Goal: Task Accomplishment & Management: Complete application form

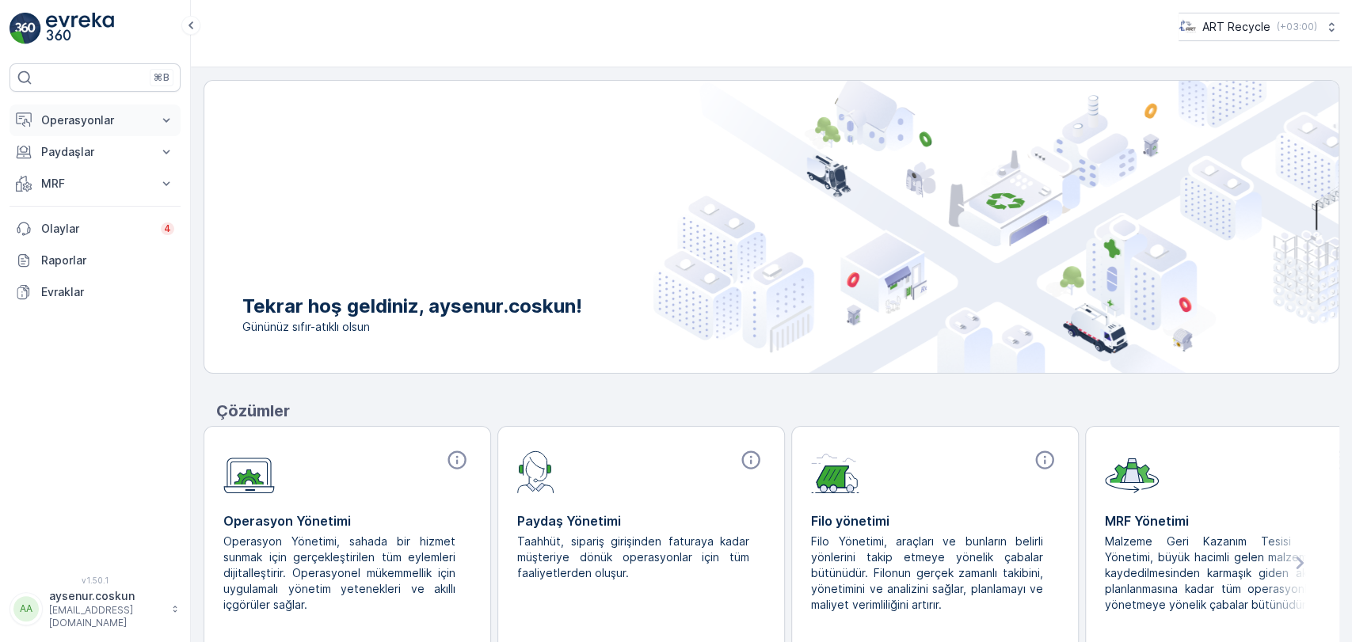
click at [71, 117] on p "Operasyonlar" at bounding box center [95, 120] width 108 height 16
click at [122, 174] on link "Planlama" at bounding box center [107, 169] width 147 height 22
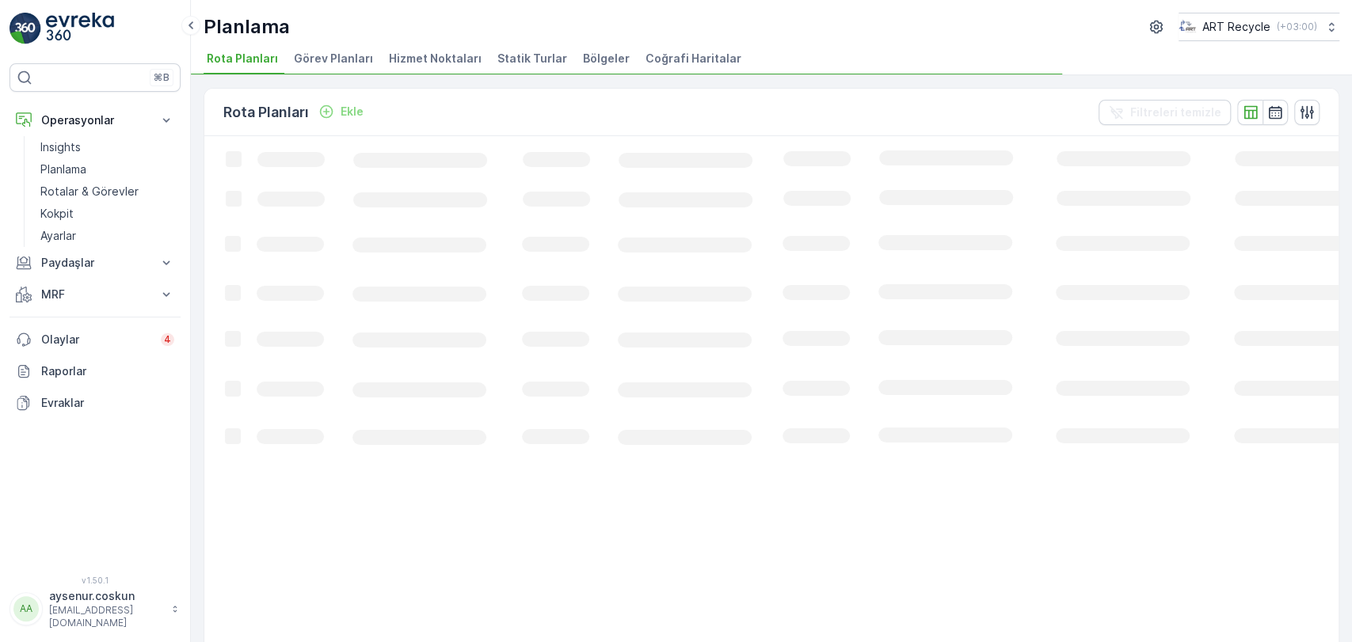
click at [444, 52] on span "Hizmet Noktaları" at bounding box center [435, 59] width 93 height 16
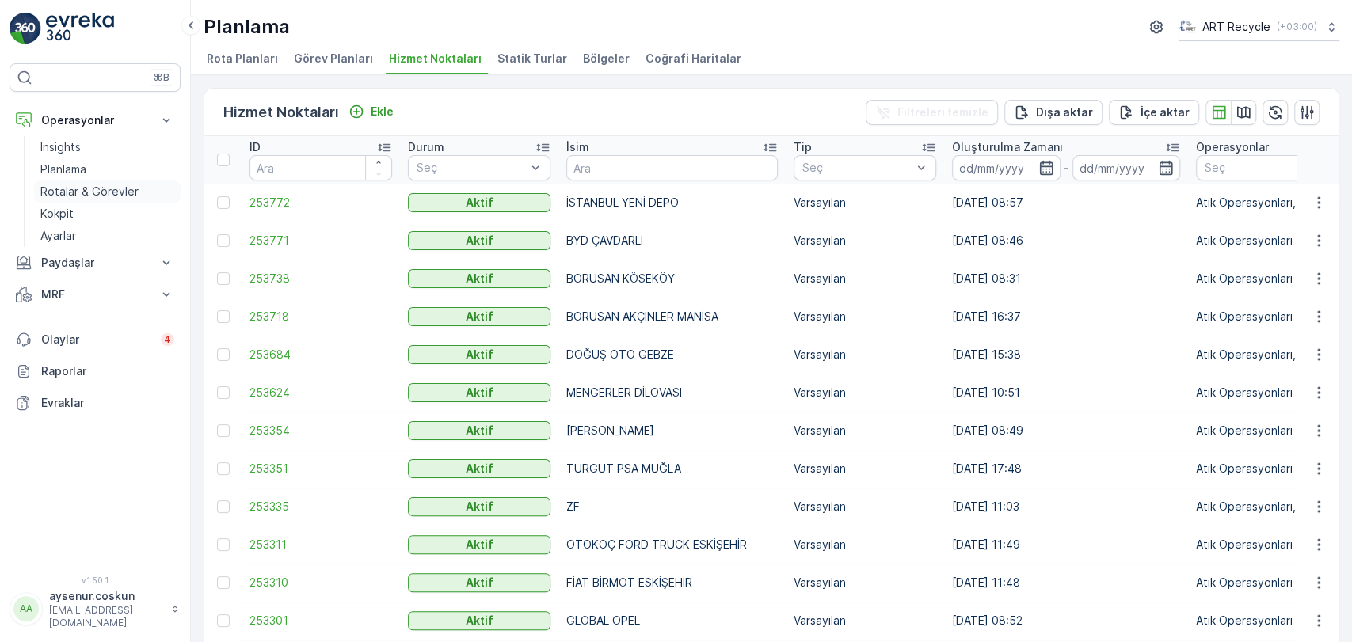
click at [99, 195] on p "Rotalar & Görevler" at bounding box center [89, 192] width 98 height 16
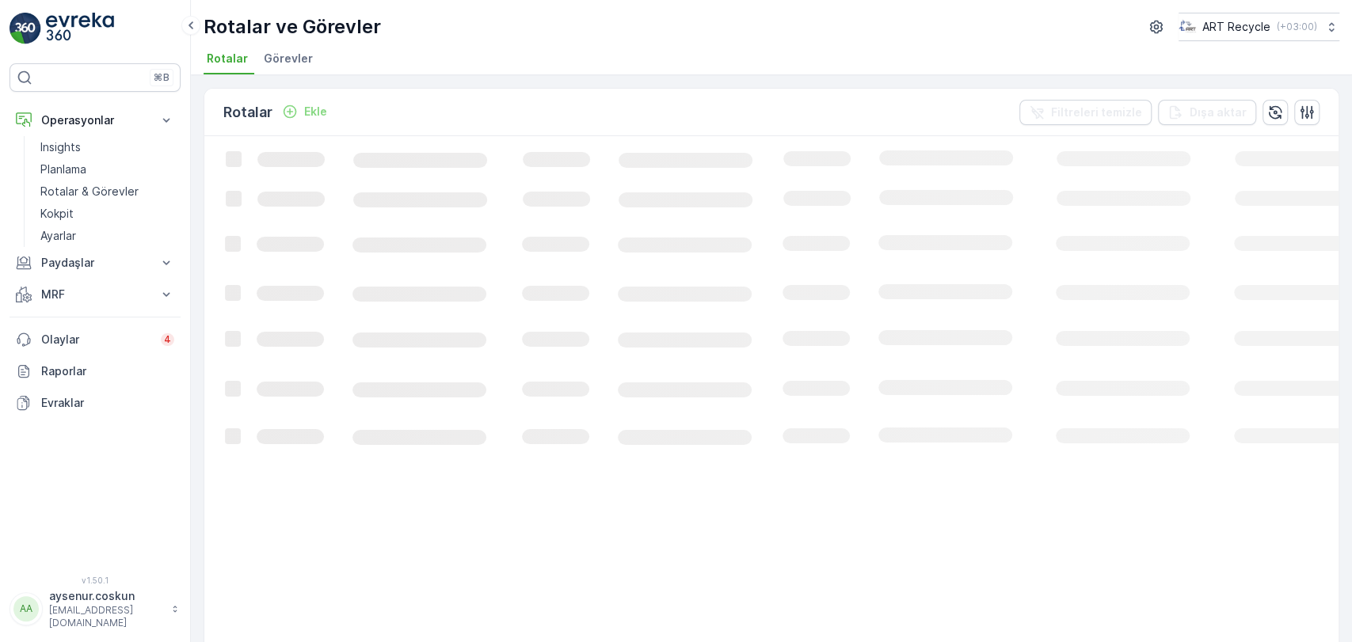
click at [312, 65] on li "Görevler" at bounding box center [290, 61] width 59 height 27
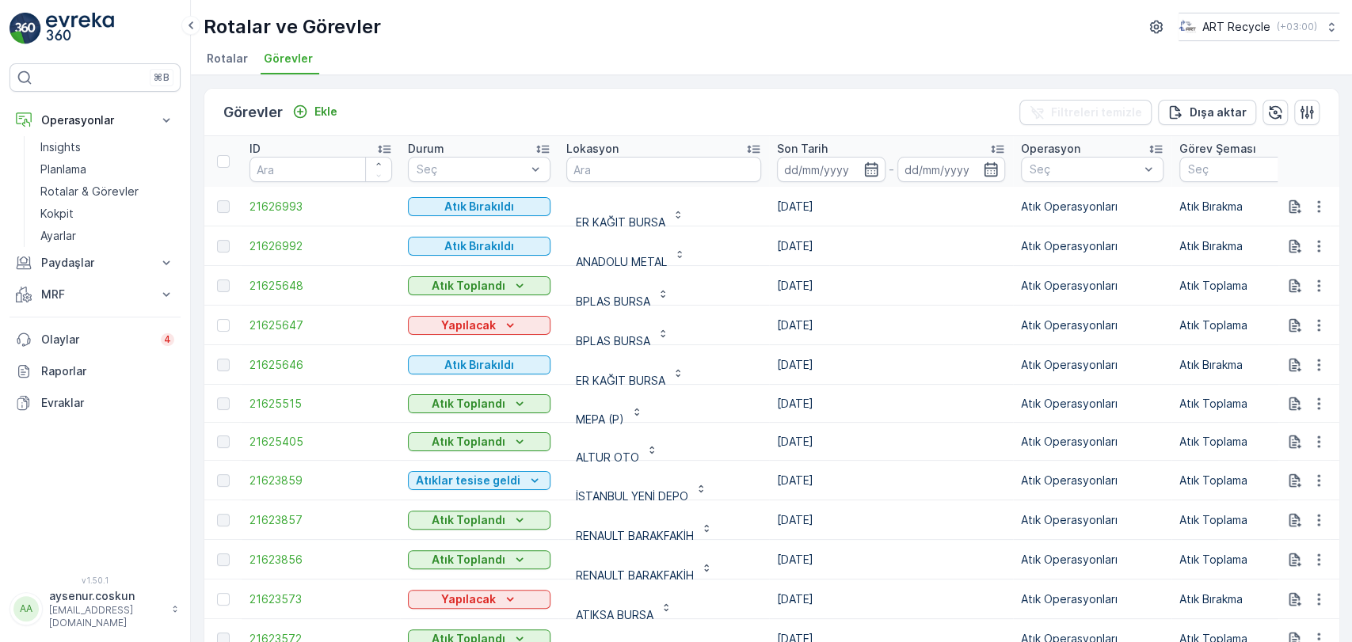
click at [785, 154] on p "Son Tarih" at bounding box center [802, 149] width 51 height 16
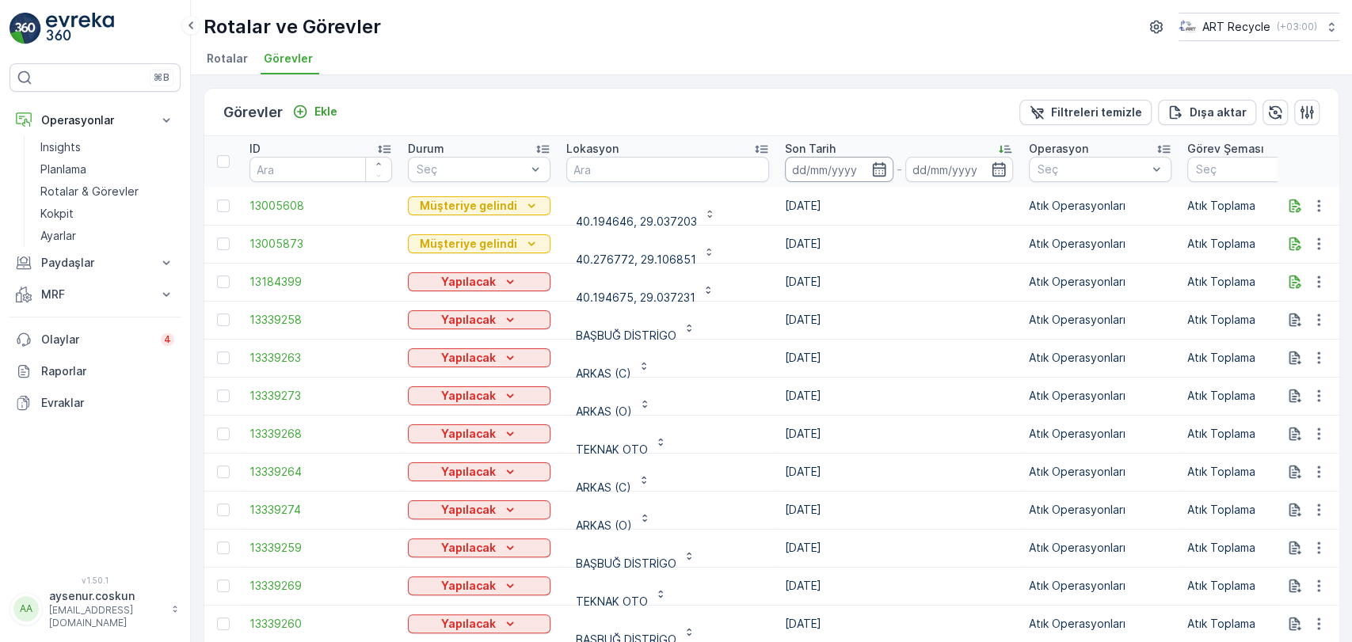
click at [788, 176] on input at bounding box center [839, 169] width 109 height 25
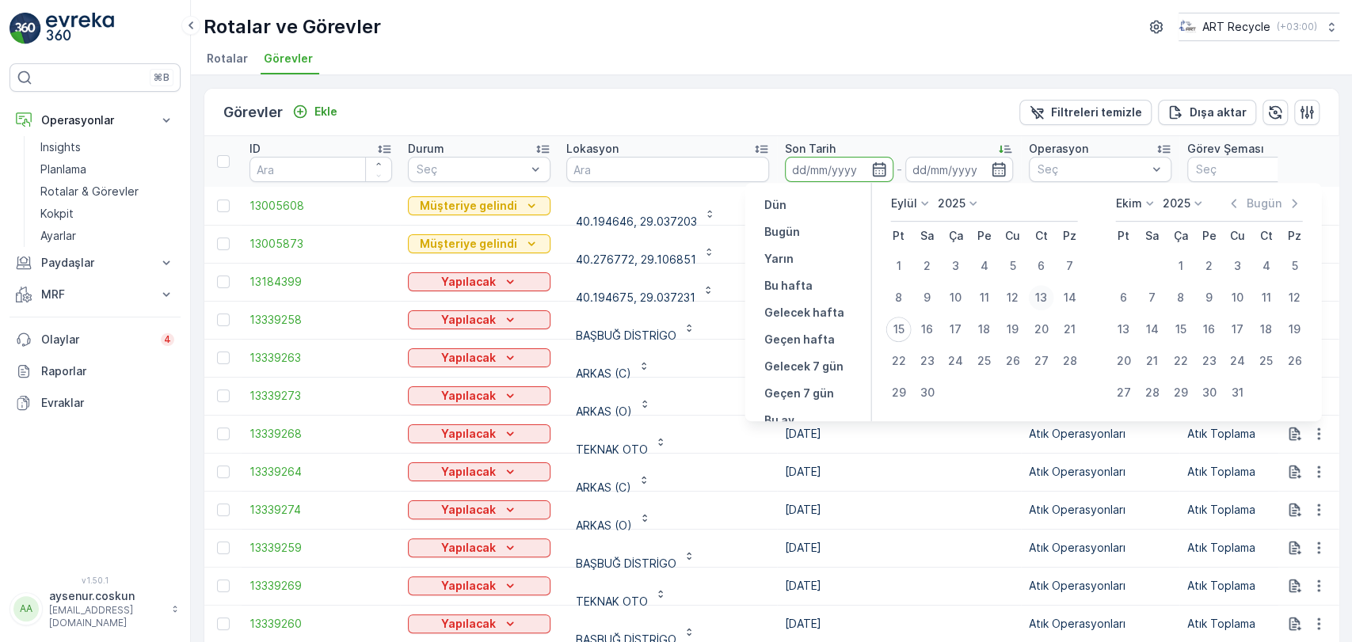
click at [1040, 302] on div "13" at bounding box center [1040, 297] width 25 height 25
type input "[DATE]"
click at [1040, 302] on div "13" at bounding box center [1040, 297] width 25 height 25
type input "[DATE]"
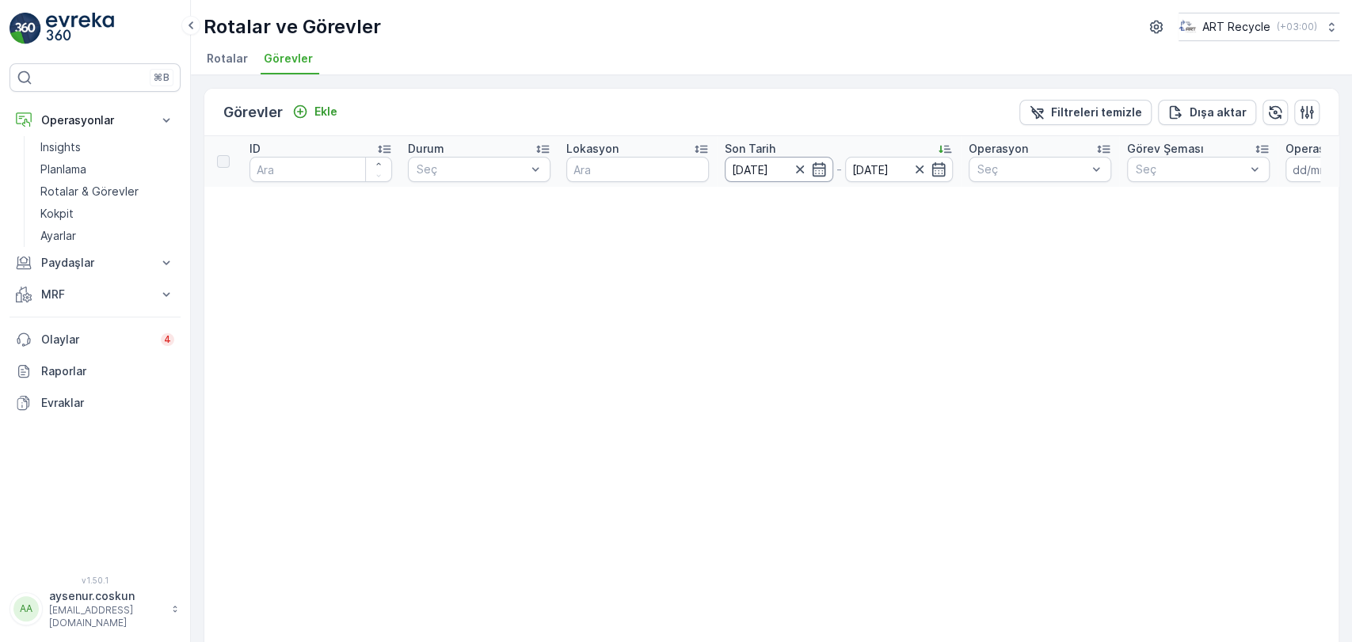
click at [756, 168] on input "[DATE]" at bounding box center [779, 169] width 109 height 25
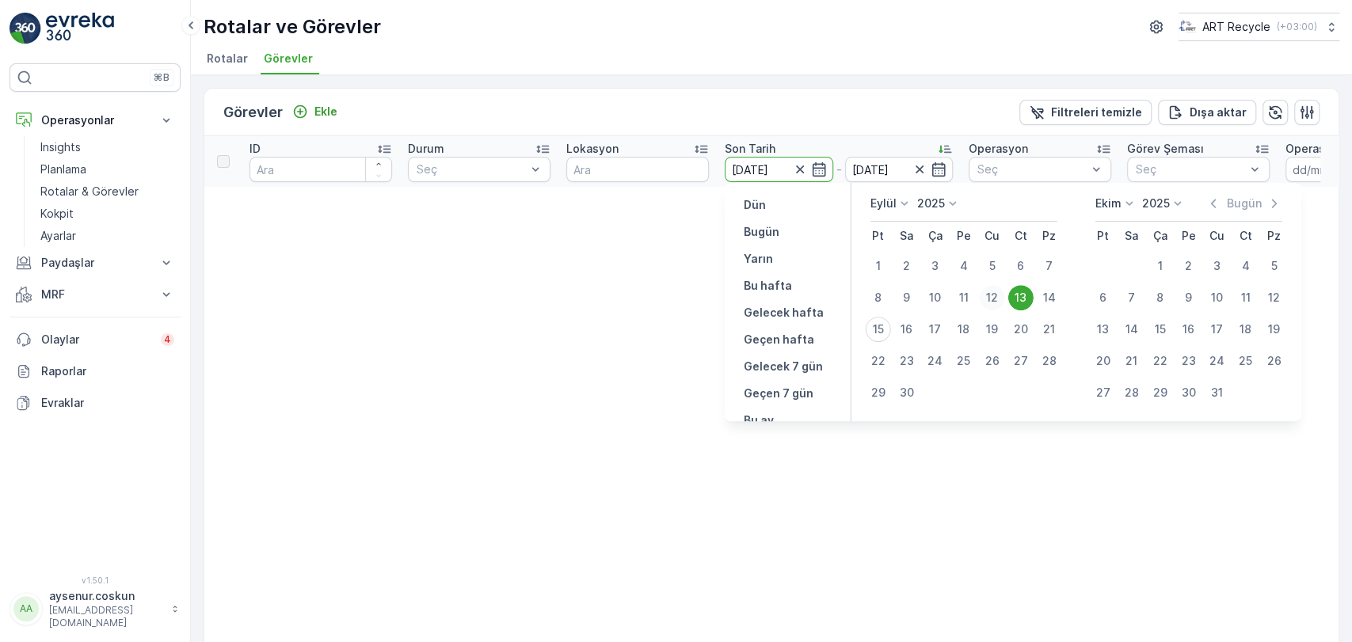
click at [996, 299] on div "12" at bounding box center [992, 297] width 25 height 25
type input "[DATE]"
click at [996, 299] on div "12" at bounding box center [992, 297] width 25 height 25
type input "[DATE]"
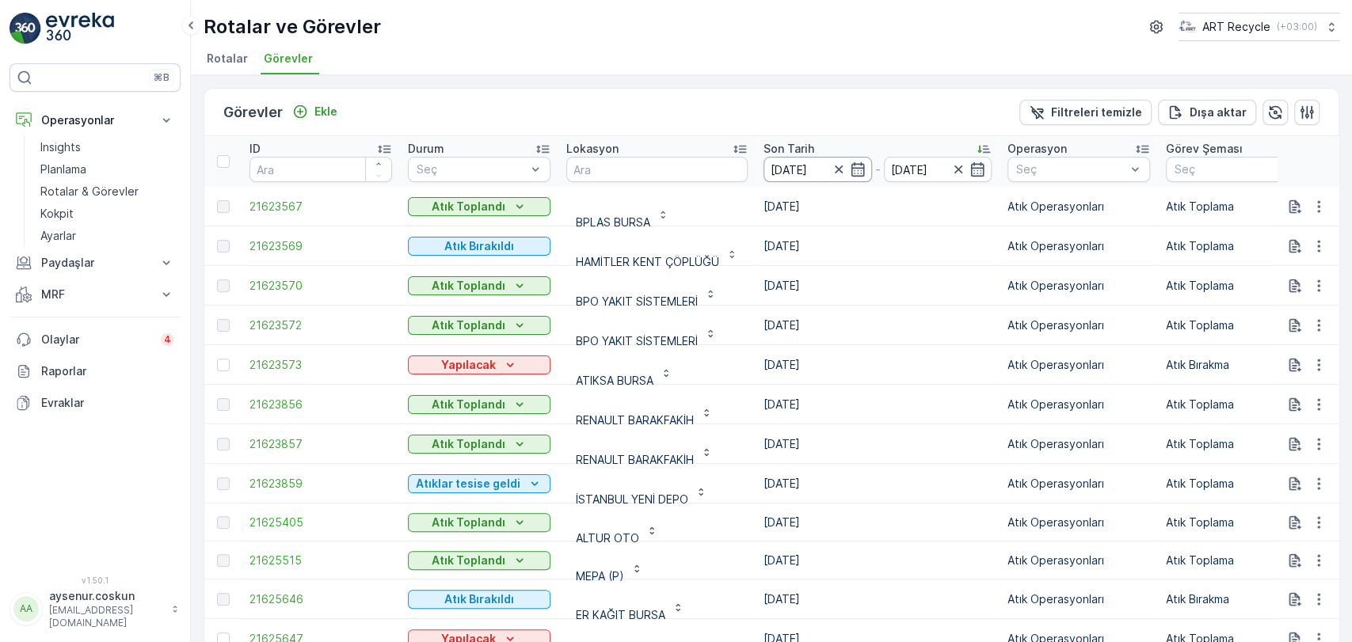
click at [787, 173] on input "[DATE]" at bounding box center [818, 169] width 109 height 25
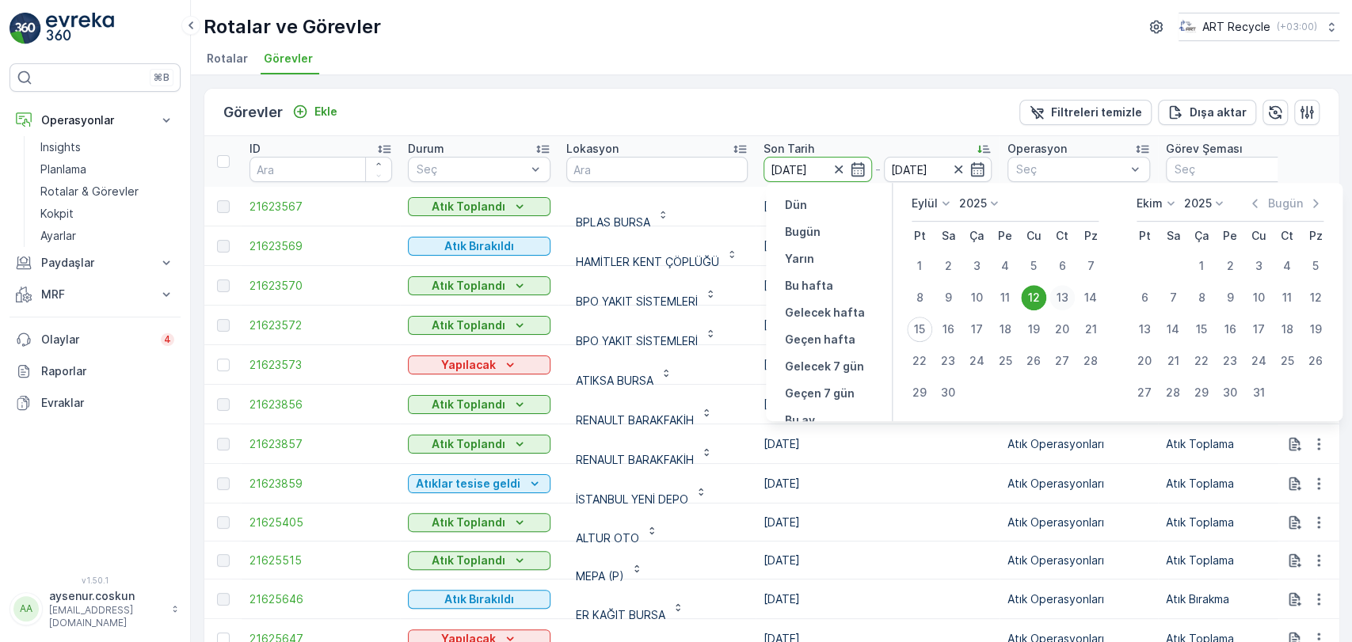
click at [1058, 294] on div "13" at bounding box center [1061, 297] width 25 height 25
type input "[DATE]"
click at [1058, 294] on div "13" at bounding box center [1061, 297] width 25 height 25
type input "[DATE]"
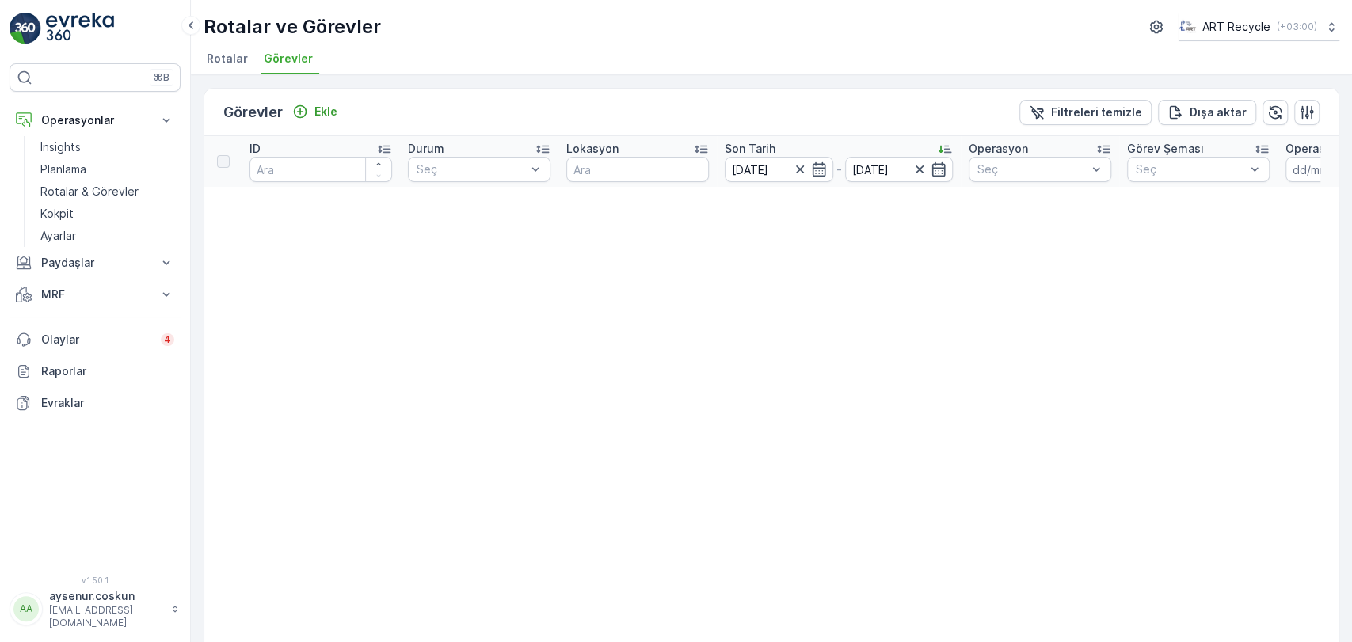
click at [63, 36] on img at bounding box center [80, 29] width 68 height 32
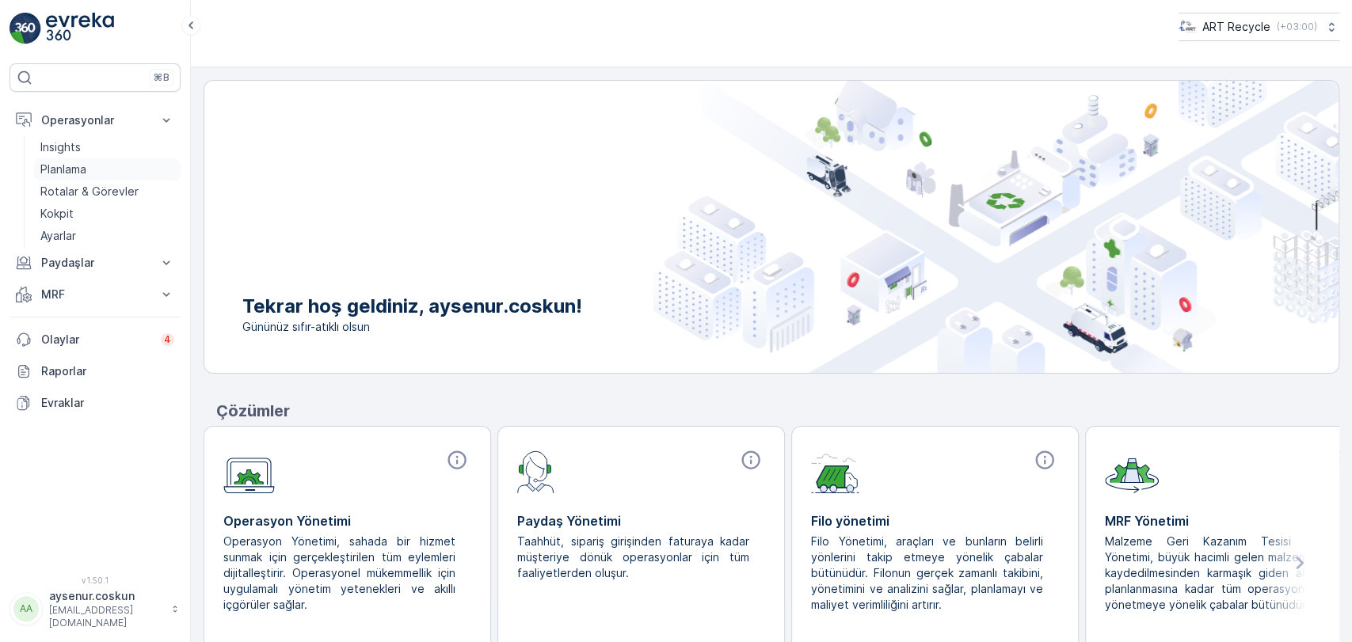
click at [112, 168] on link "Planlama" at bounding box center [107, 169] width 147 height 22
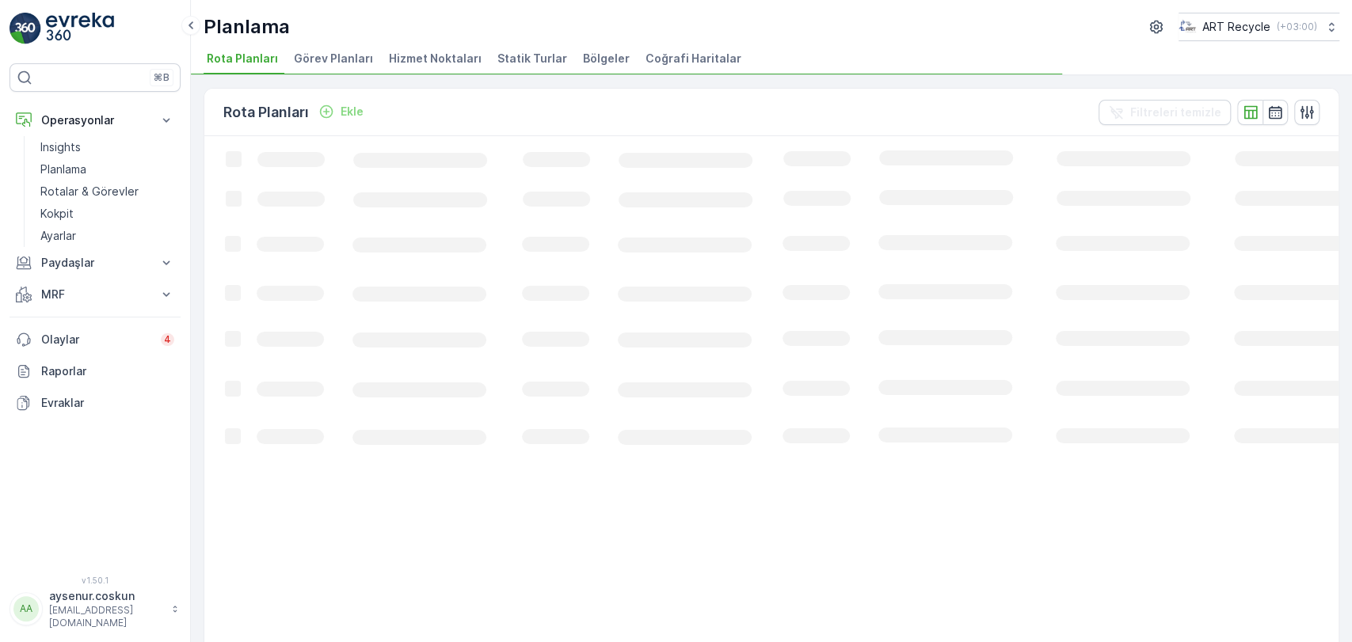
click at [448, 59] on span "Hizmet Noktaları" at bounding box center [435, 59] width 93 height 16
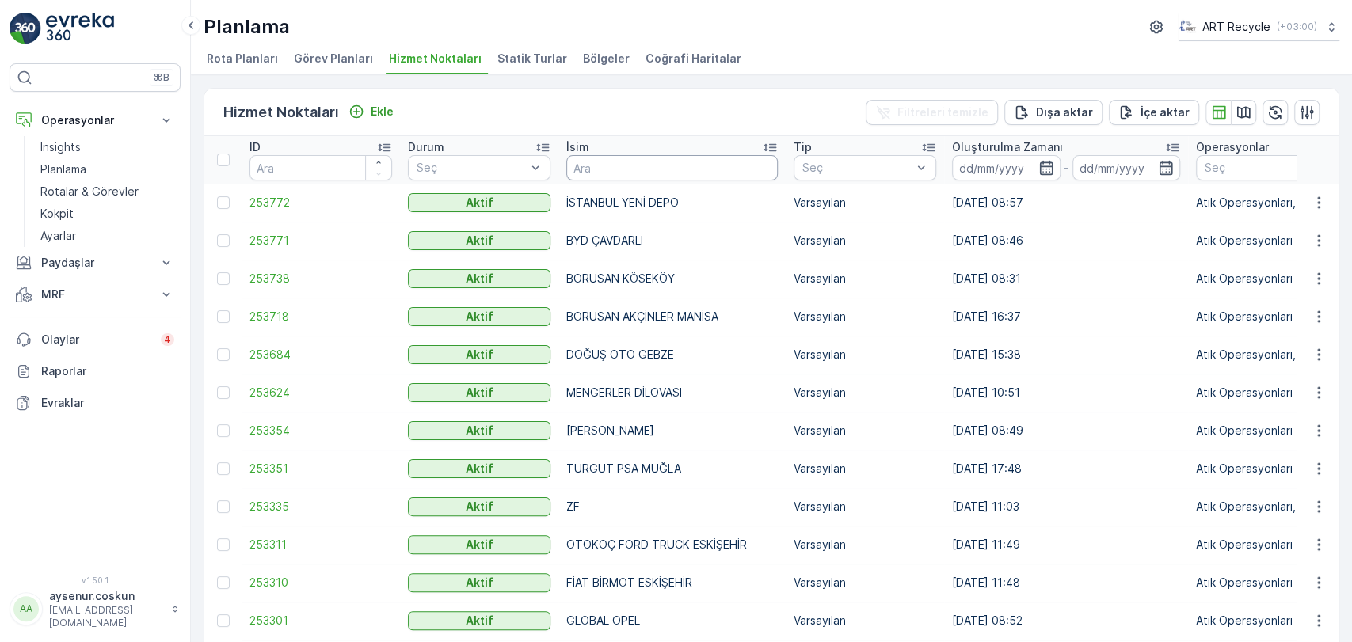
click at [621, 173] on input "text" at bounding box center [671, 167] width 211 height 25
type input "BOROVALI"
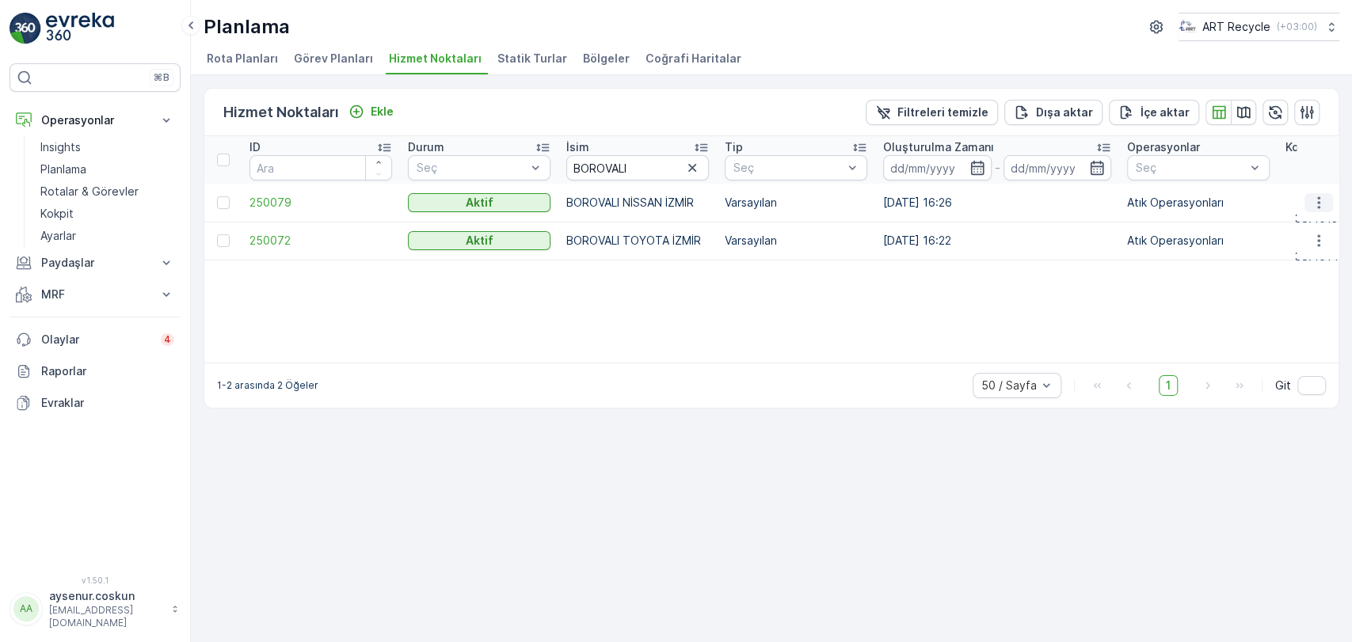
click at [1311, 196] on icon "button" at bounding box center [1319, 203] width 16 height 16
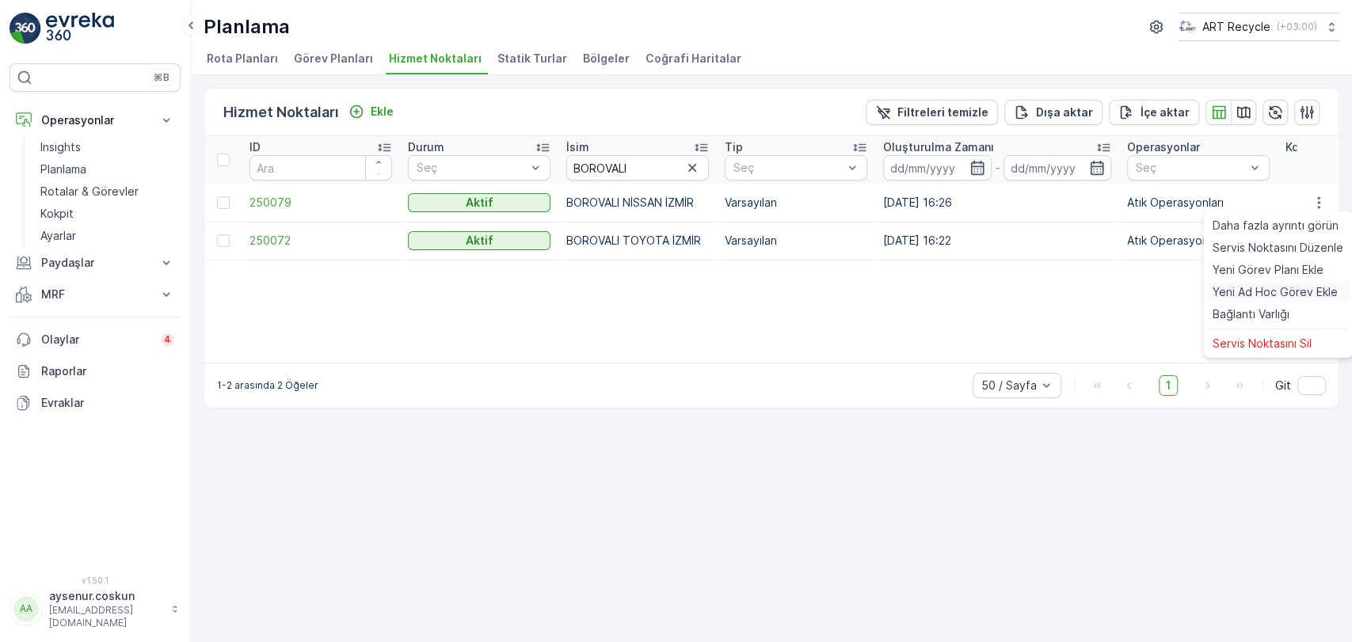
click at [1237, 291] on span "Yeni Ad Hoc Görev Ekle" at bounding box center [1275, 292] width 125 height 16
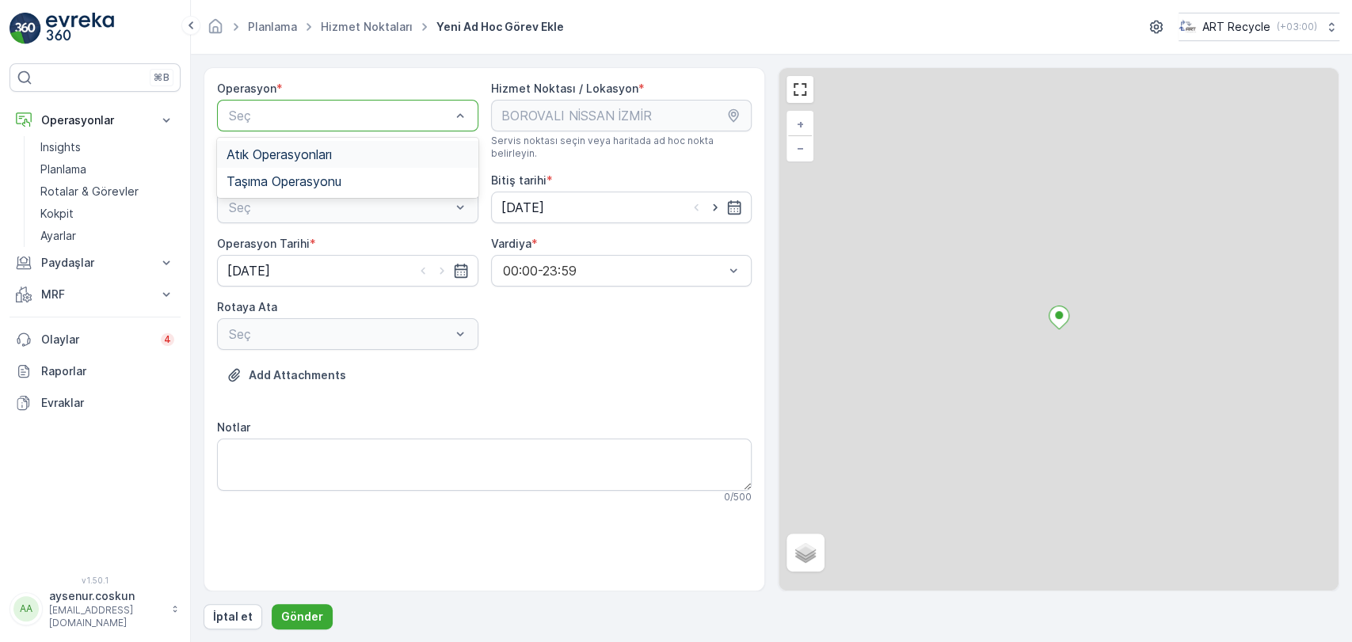
click at [308, 162] on div "Atık Operasyonları" at bounding box center [347, 154] width 261 height 27
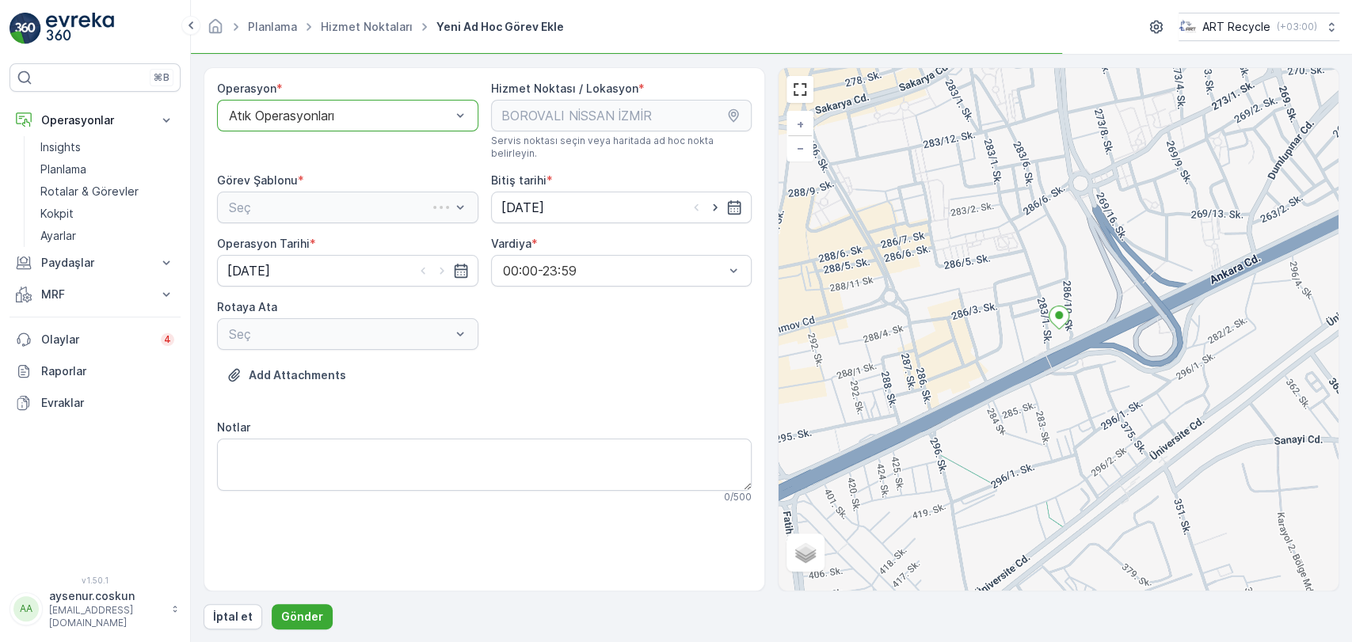
click at [309, 204] on div "Seç" at bounding box center [347, 208] width 261 height 32
click at [298, 239] on span "Atık Toplama" at bounding box center [265, 246] width 76 height 14
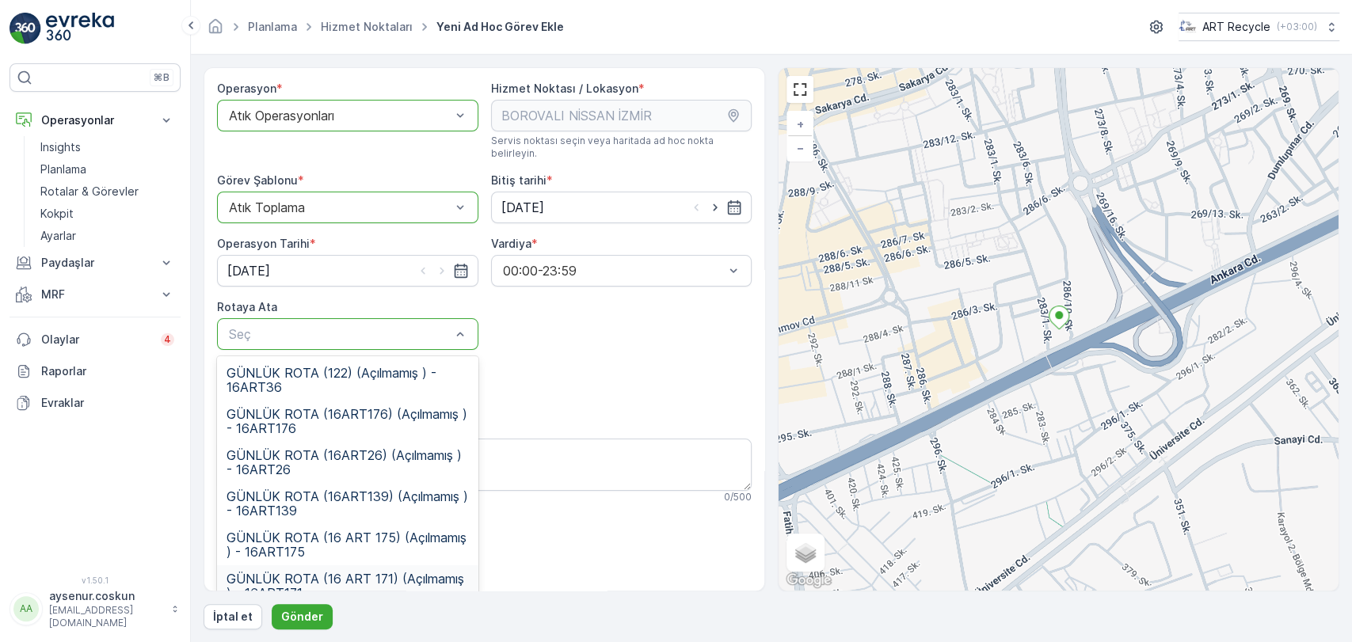
click at [368, 572] on span "GÜNLÜK ROTA (16 ART 171) (Açılmamış ) - 16ART171" at bounding box center [348, 586] width 242 height 29
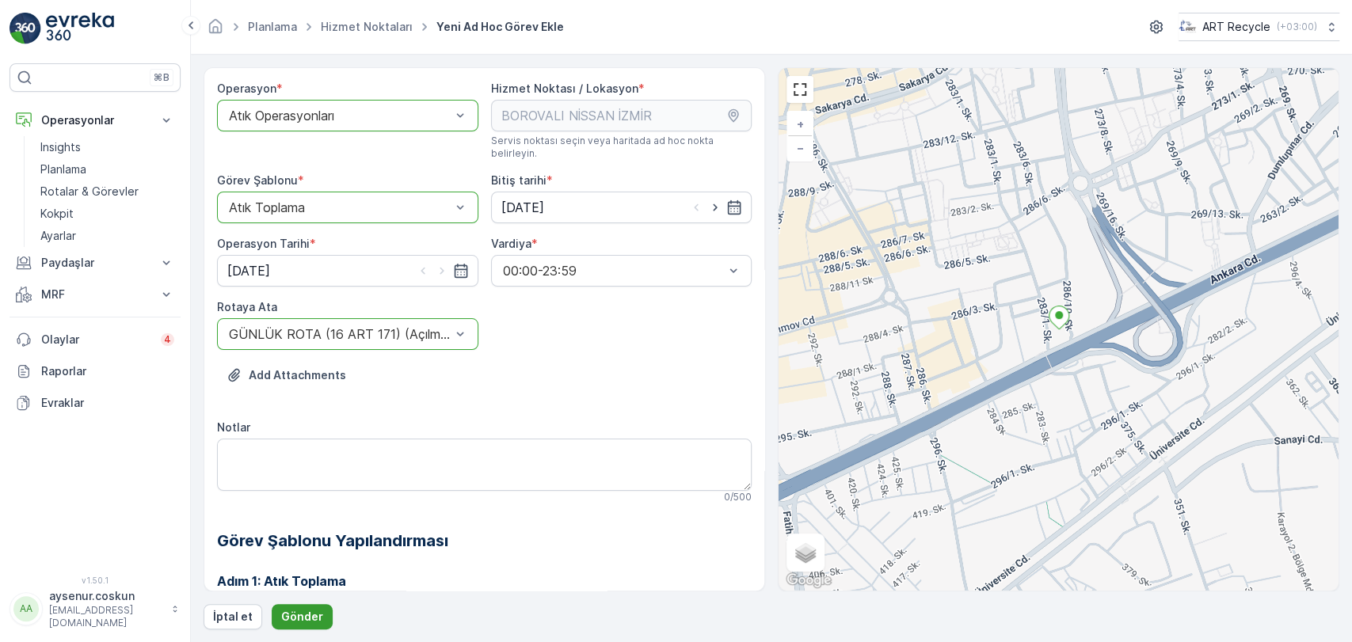
click at [314, 614] on p "Gönder" at bounding box center [302, 617] width 42 height 16
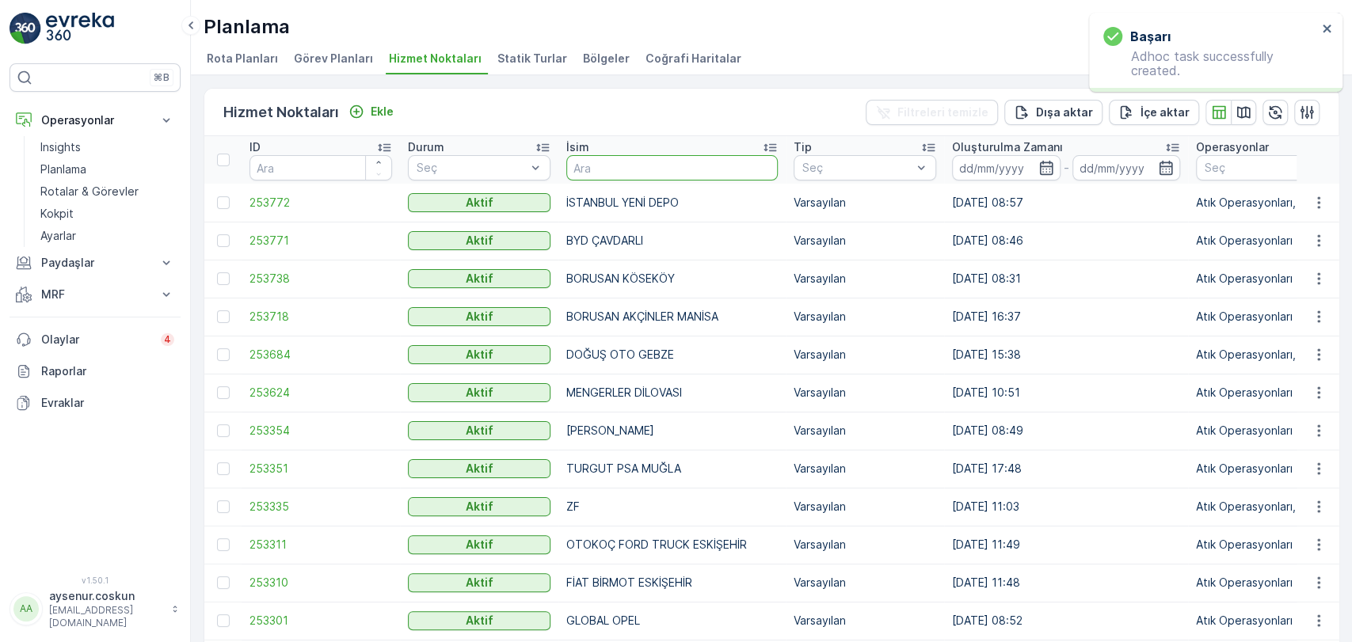
click at [634, 169] on input "text" at bounding box center [671, 167] width 211 height 25
type input "BOROVALI"
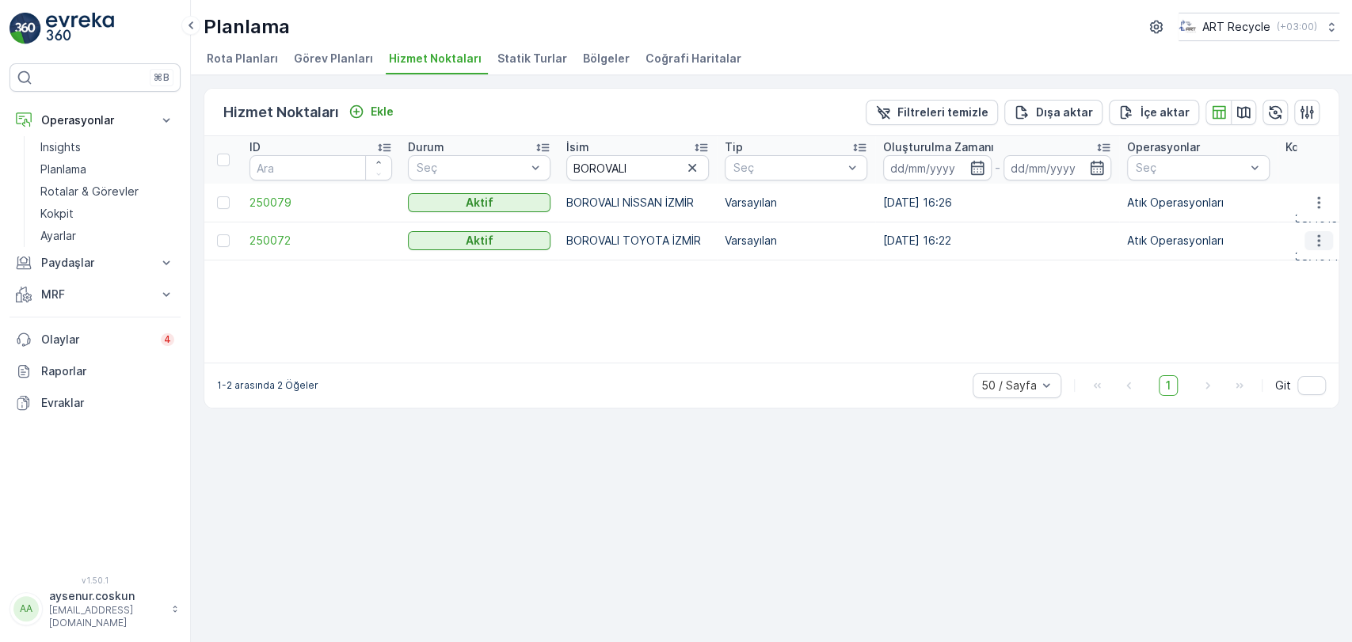
click at [1312, 239] on icon "button" at bounding box center [1319, 241] width 16 height 16
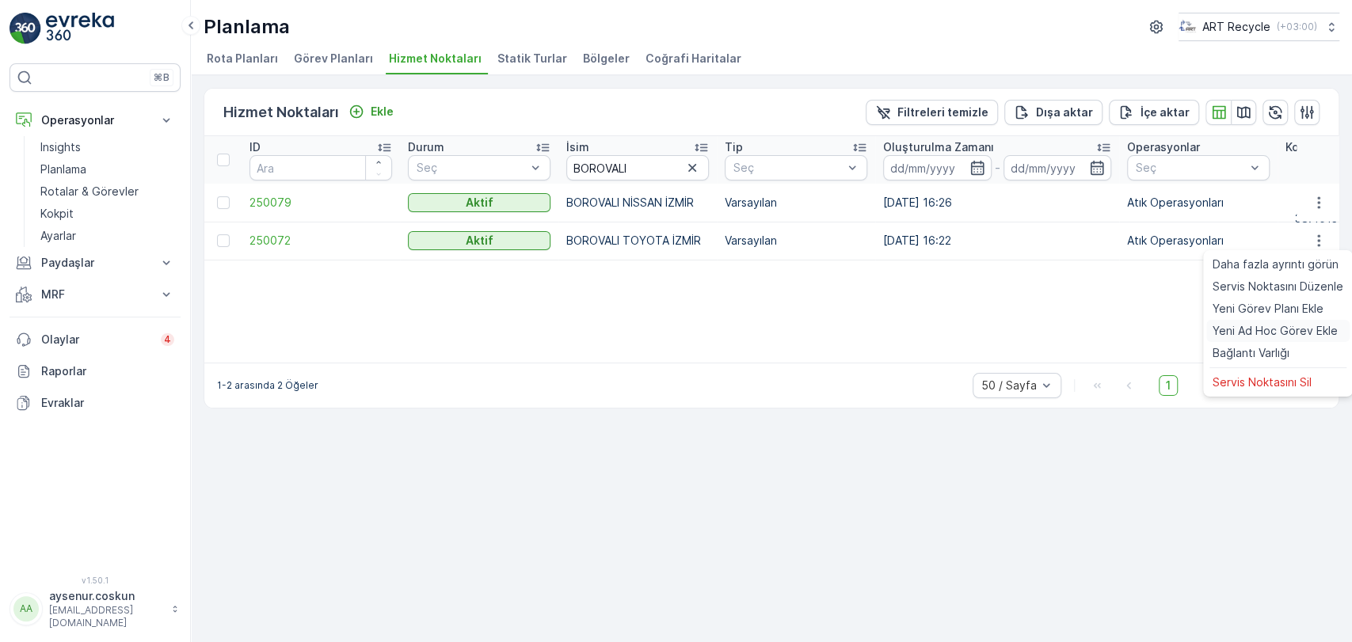
click at [1275, 327] on span "Yeni Ad Hoc Görev Ekle" at bounding box center [1275, 331] width 125 height 16
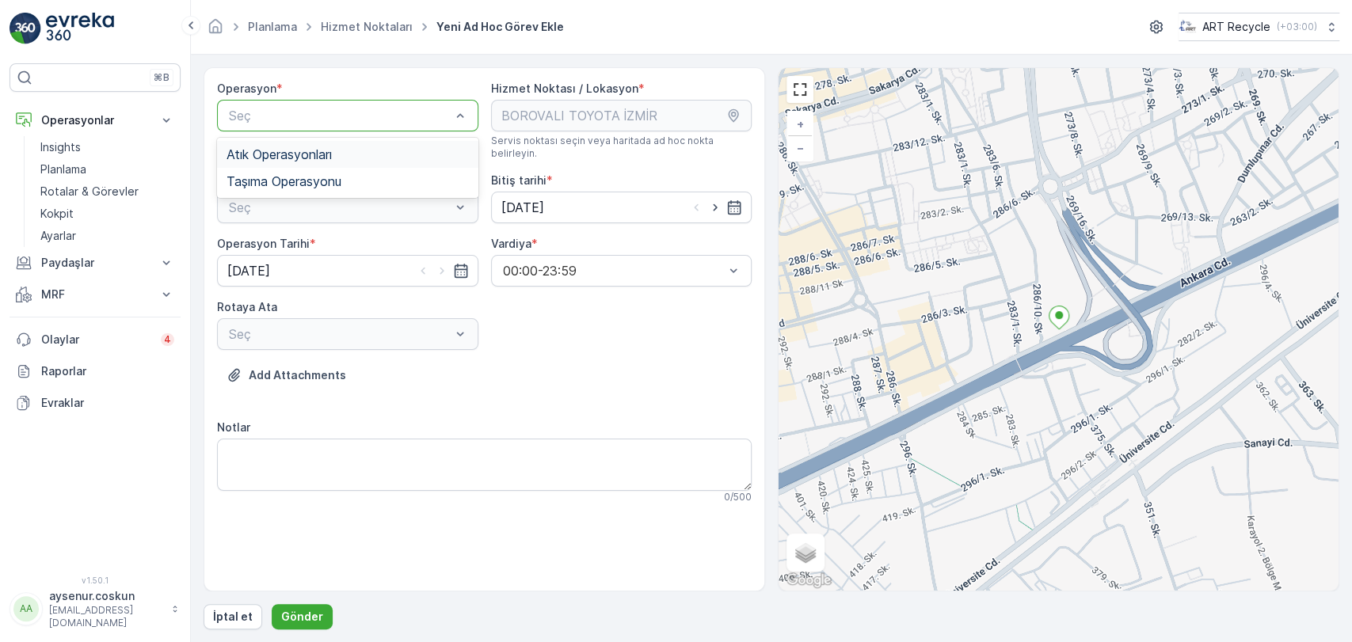
click at [271, 151] on span "Atık Operasyonları" at bounding box center [279, 154] width 105 height 14
click at [292, 239] on span "Atık Toplama" at bounding box center [265, 246] width 76 height 14
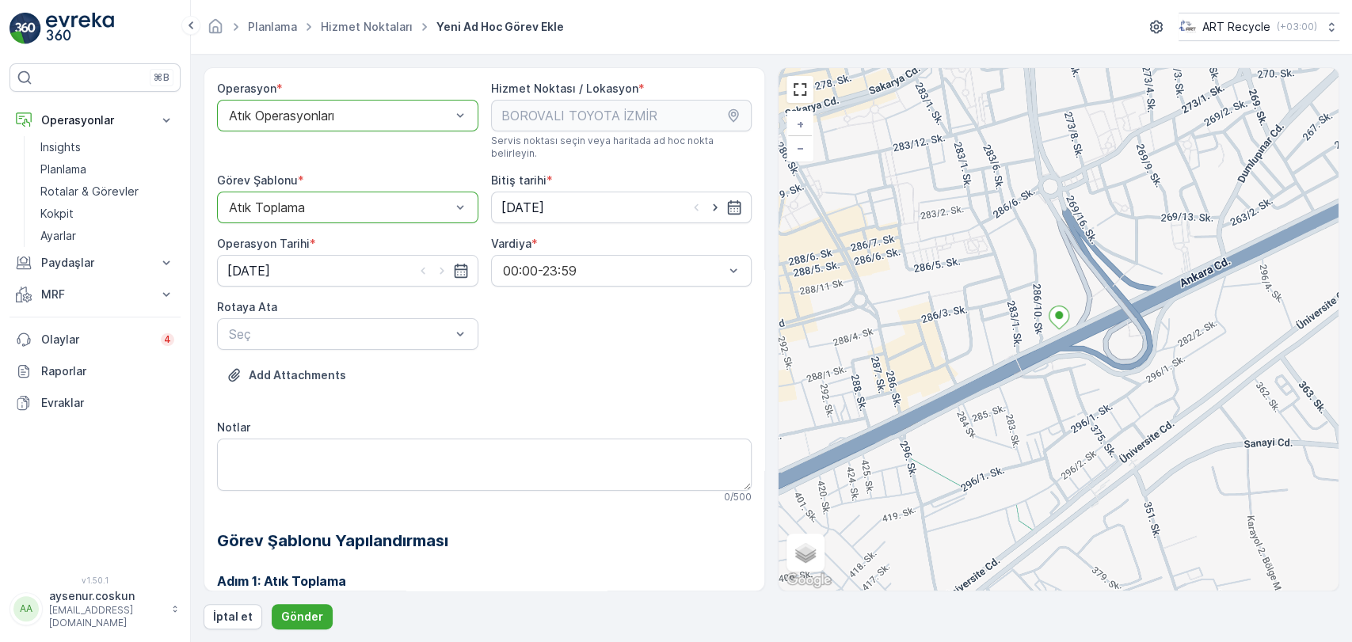
click at [353, 338] on div "Operasyon * option Atık Operasyonları, selected. Atık Operasyonları Hizmet Nokt…" at bounding box center [484, 444] width 535 height 726
click at [406, 347] on Ata "Seç" at bounding box center [347, 334] width 261 height 32
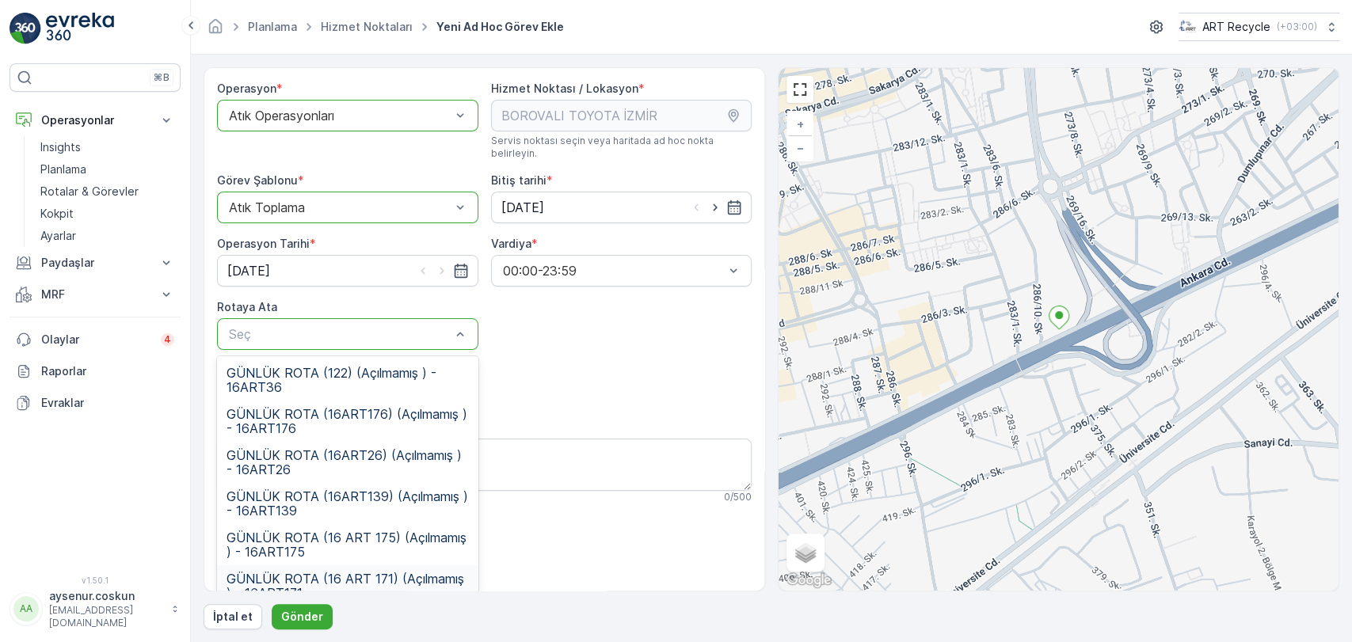
click at [408, 572] on span "GÜNLÜK ROTA (16 ART 171) (Açılmamış ) - 16ART171" at bounding box center [348, 586] width 242 height 29
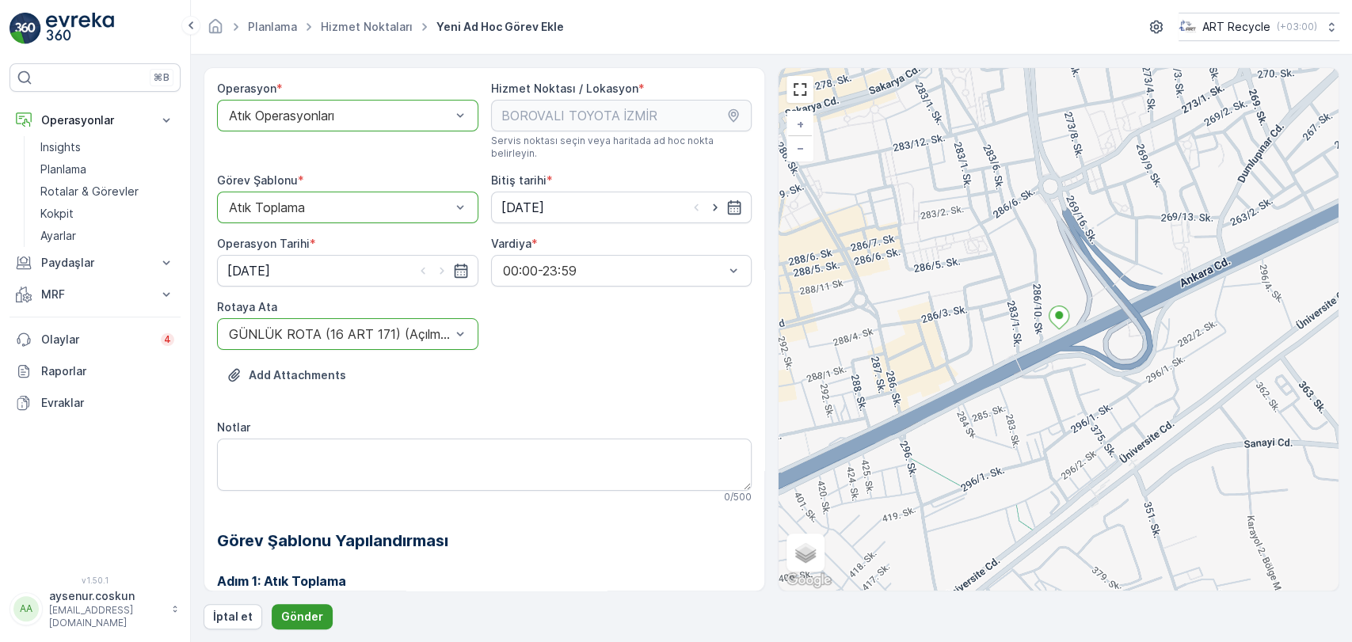
click at [304, 613] on p "Gönder" at bounding box center [302, 617] width 42 height 16
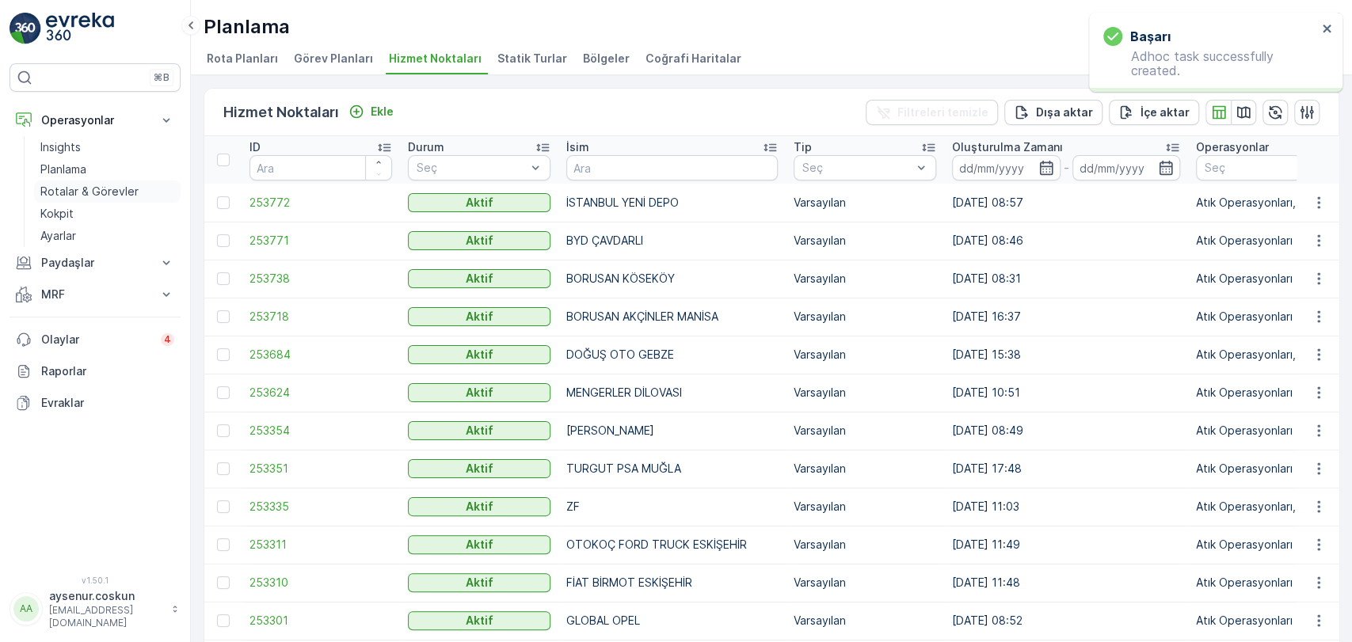
click at [80, 191] on p "Rotalar & Görevler" at bounding box center [89, 192] width 98 height 16
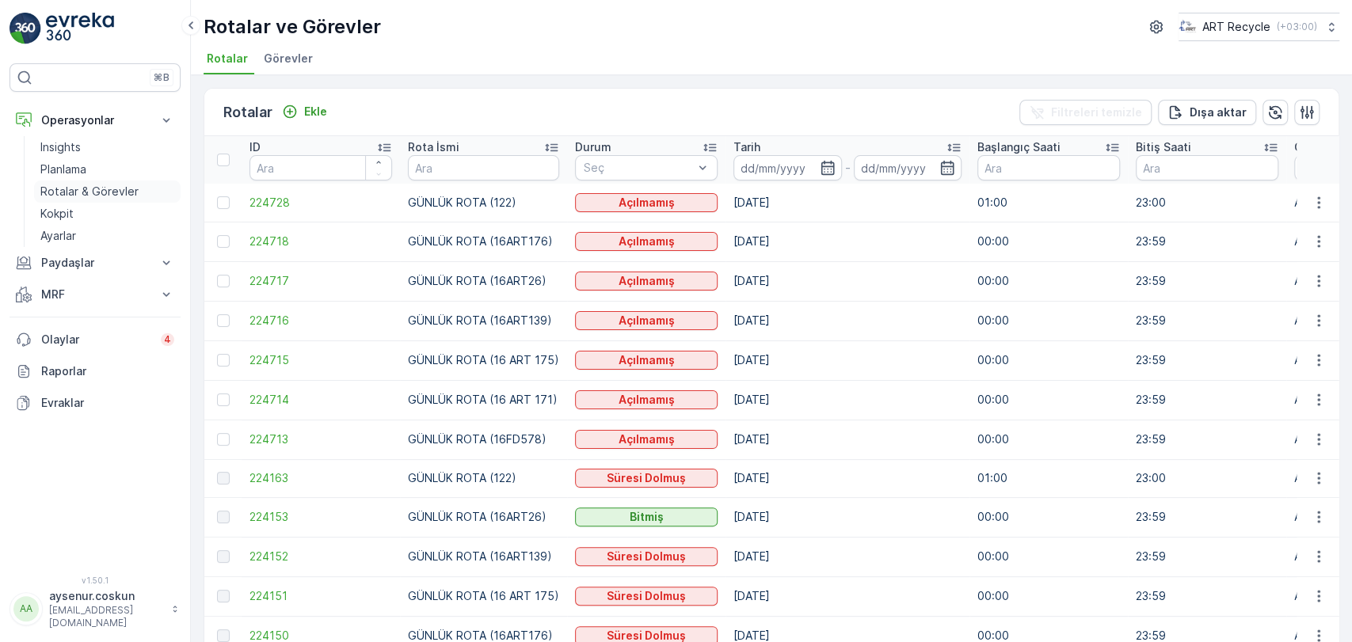
click at [54, 196] on p "Rotalar & Görevler" at bounding box center [89, 192] width 98 height 16
click at [263, 403] on span "224714" at bounding box center [320, 400] width 143 height 16
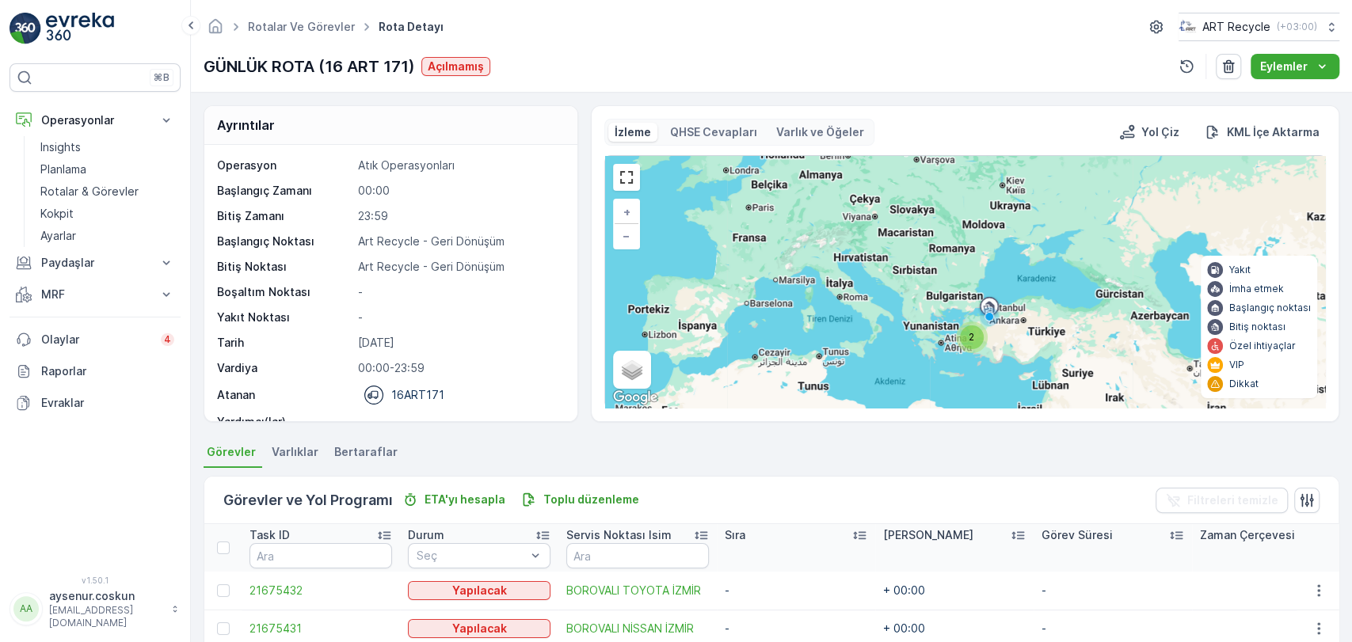
drag, startPoint x: 76, startPoint y: 21, endPoint x: 94, endPoint y: 37, distance: 24.7
click at [76, 21] on img at bounding box center [80, 29] width 68 height 32
